Goal: Task Accomplishment & Management: Complete application form

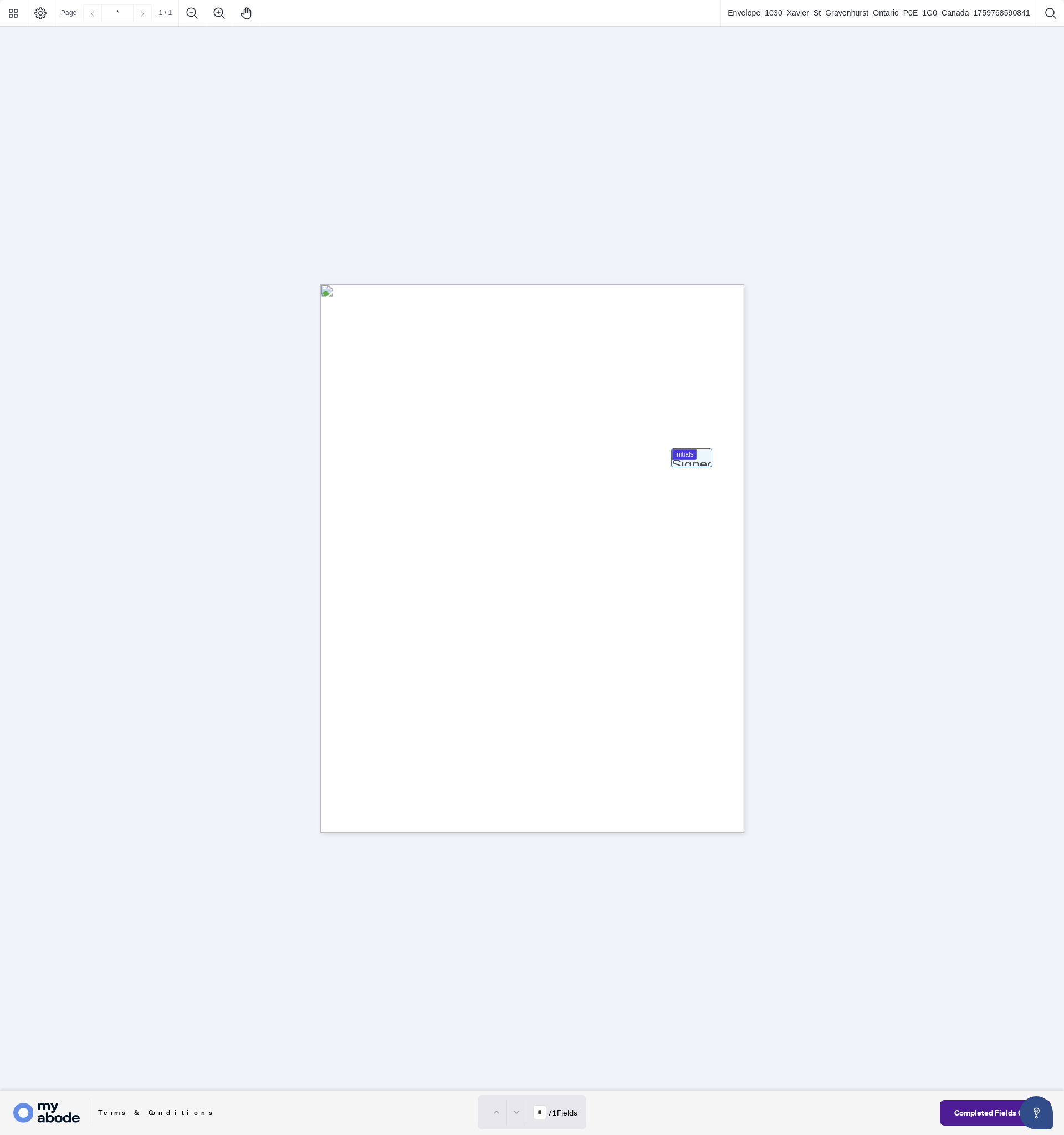
click at [682, 457] on div at bounding box center [532, 545] width 1064 height 1091
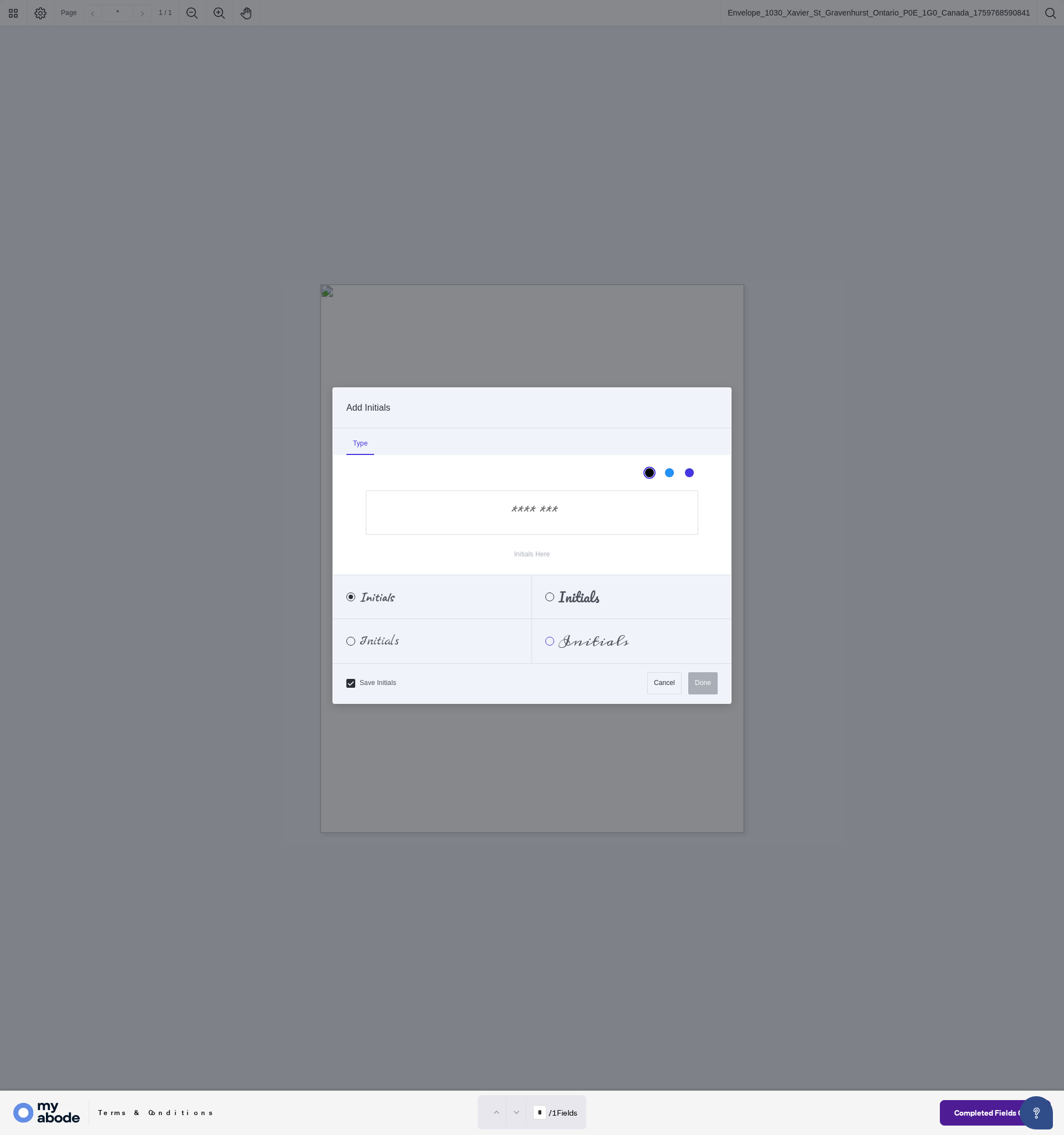
click at [549, 642] on div "Meddon" at bounding box center [549, 641] width 9 height 9
click at [531, 519] on input "Initials Here" at bounding box center [531, 513] width 332 height 45
type input "**"
click at [696, 689] on button "Done" at bounding box center [703, 683] width 29 height 22
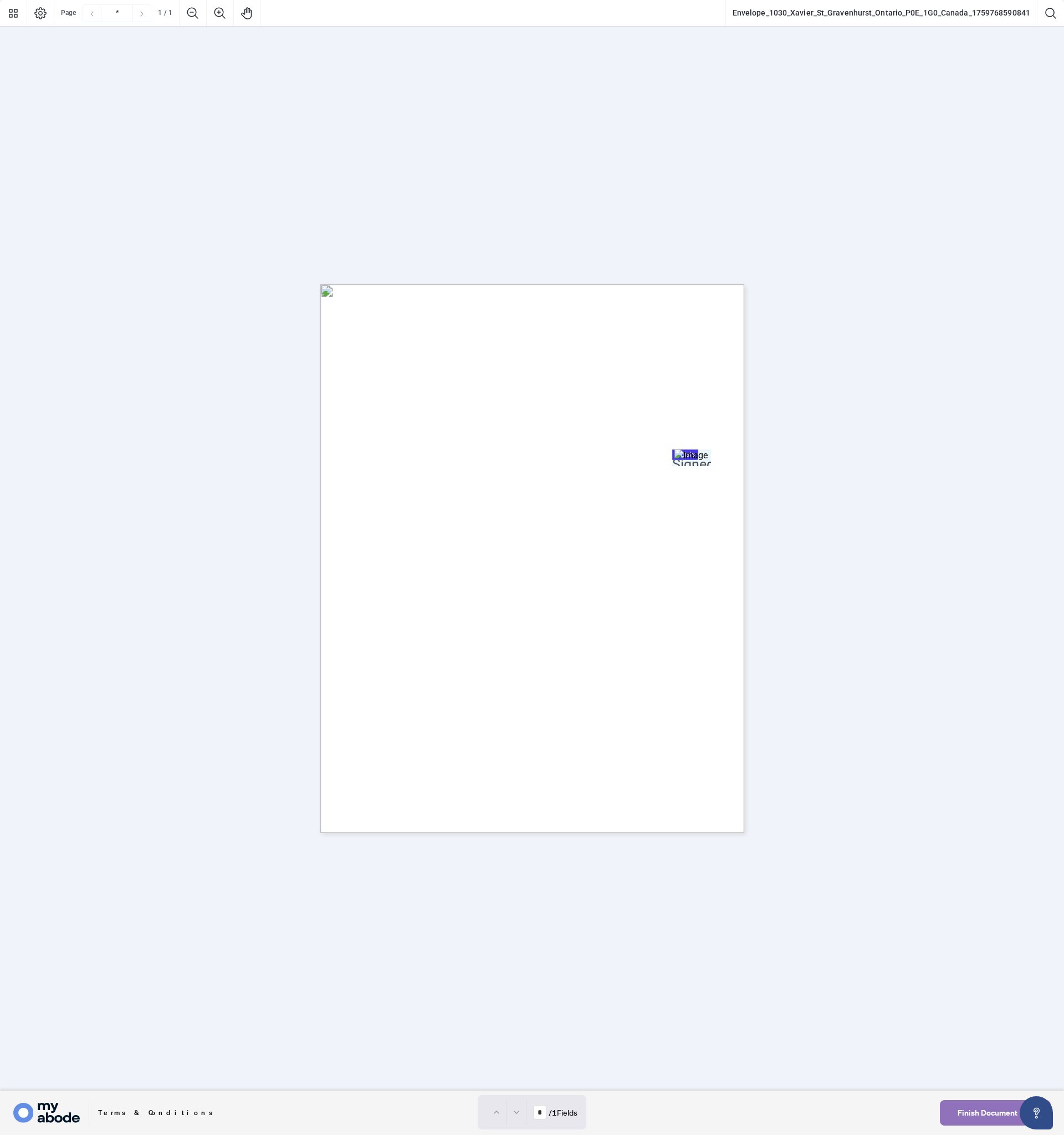
click at [959, 1114] on span "Finish Document" at bounding box center [987, 1113] width 60 height 18
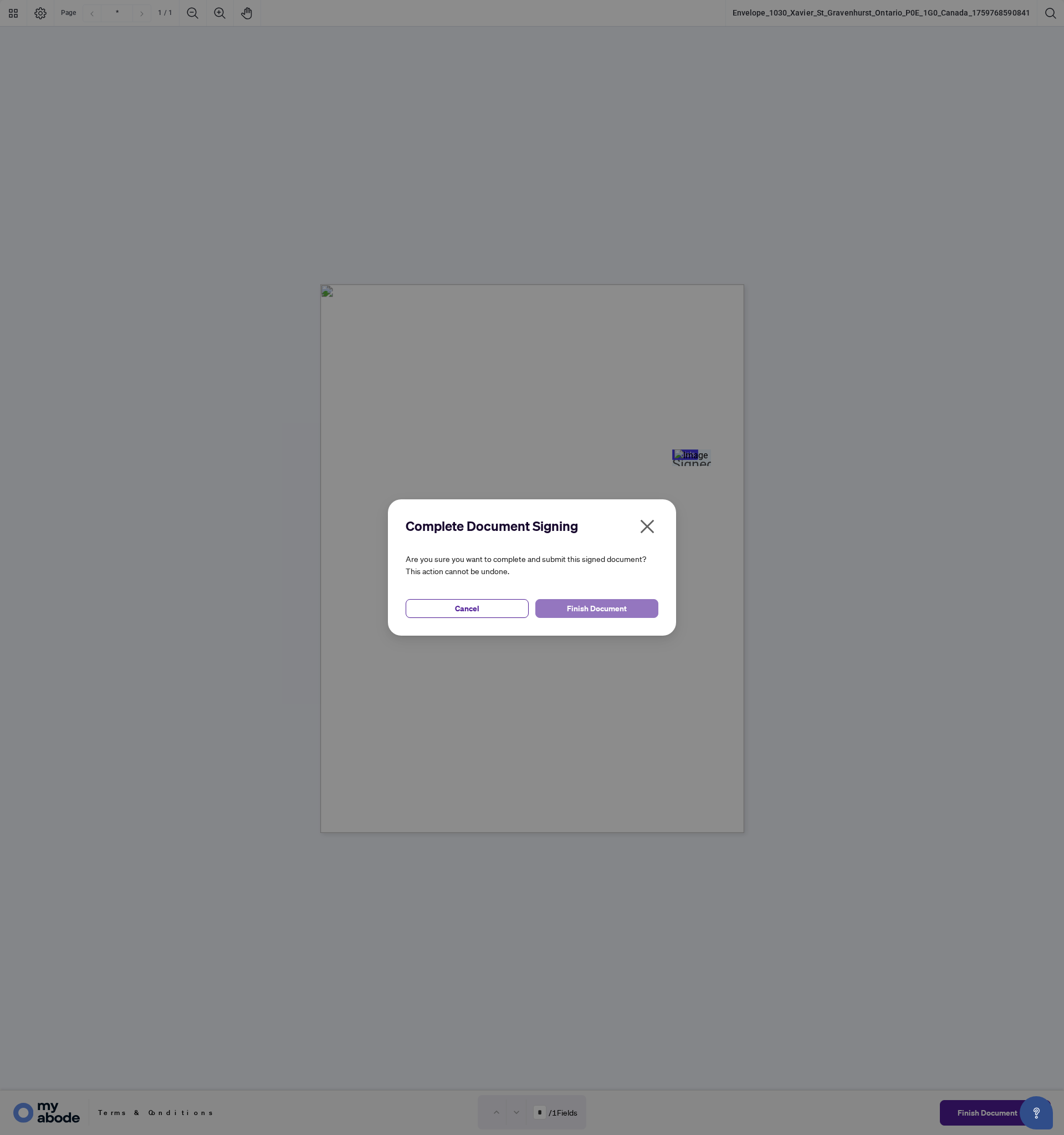
click at [610, 611] on span "Finish Document" at bounding box center [596, 608] width 60 height 18
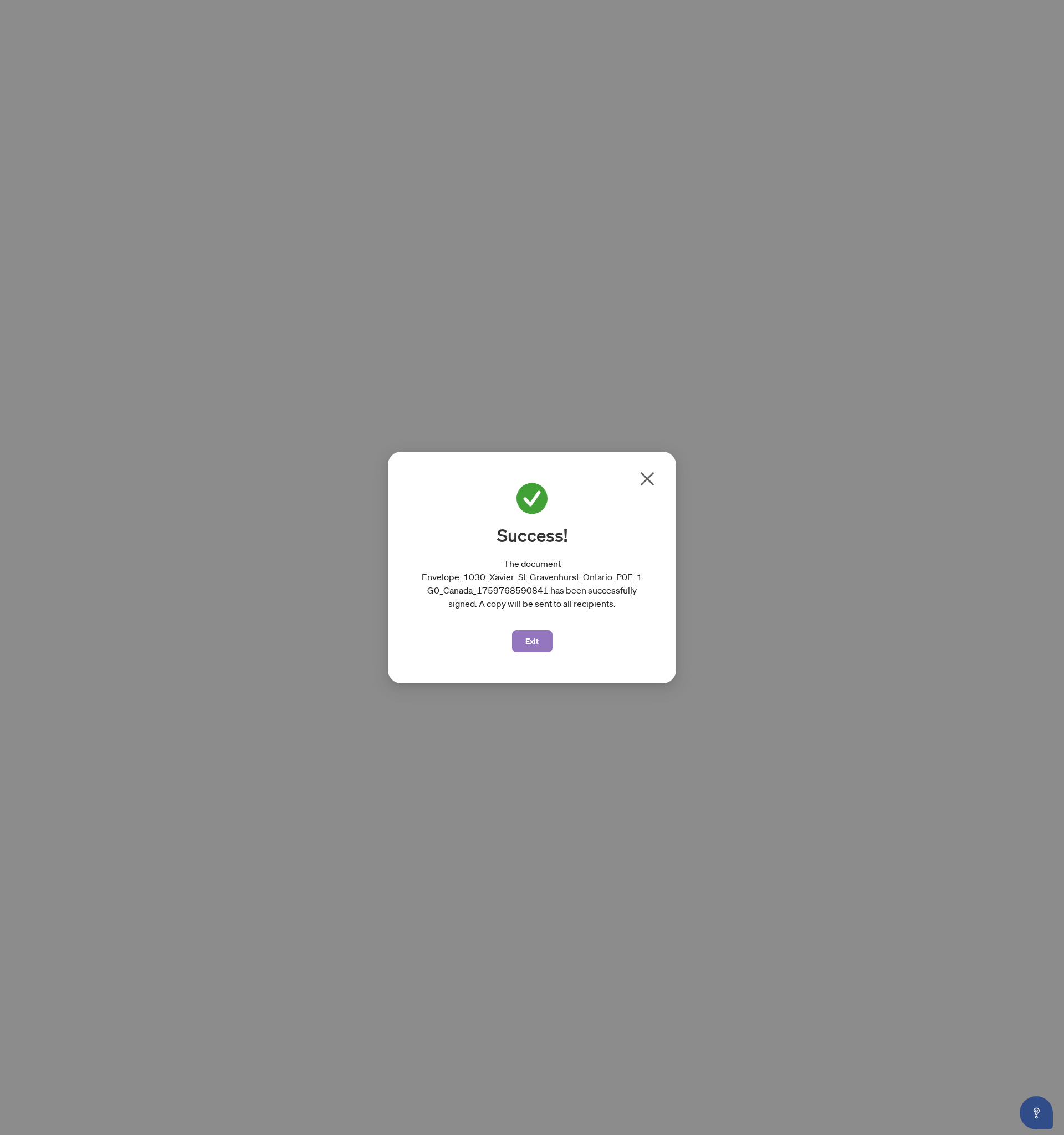
click at [536, 642] on span "Exit" at bounding box center [531, 641] width 13 height 18
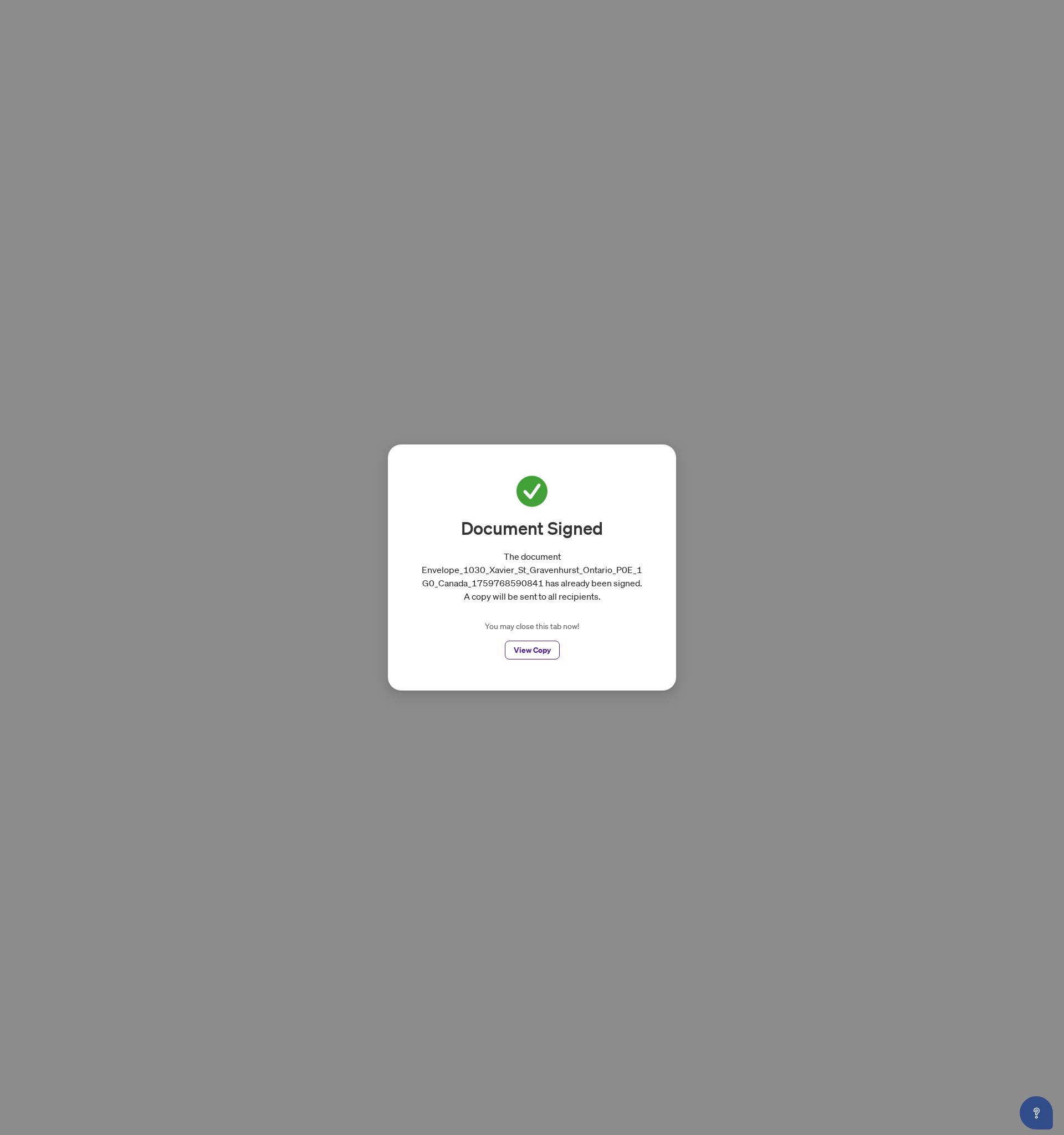
click at [751, 186] on div "Document Signed The document Envelope_1030_Xavier_St_Gravenhurst_Ontario_P0E_1G…" at bounding box center [532, 568] width 1064 height 1135
click at [365, 124] on div "Document Signed The document Envelope_1030_Xavier_St_Gravenhurst_Ontario_P0E_1G…" at bounding box center [532, 568] width 1064 height 1135
